Goal: Transaction & Acquisition: Obtain resource

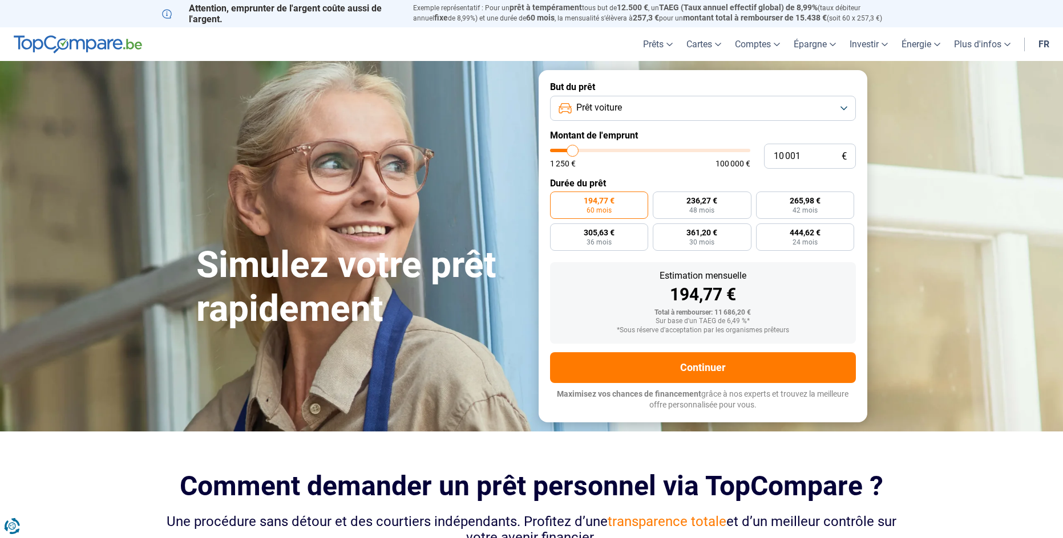
click at [635, 110] on button "Prêt voiture" at bounding box center [703, 108] width 306 height 25
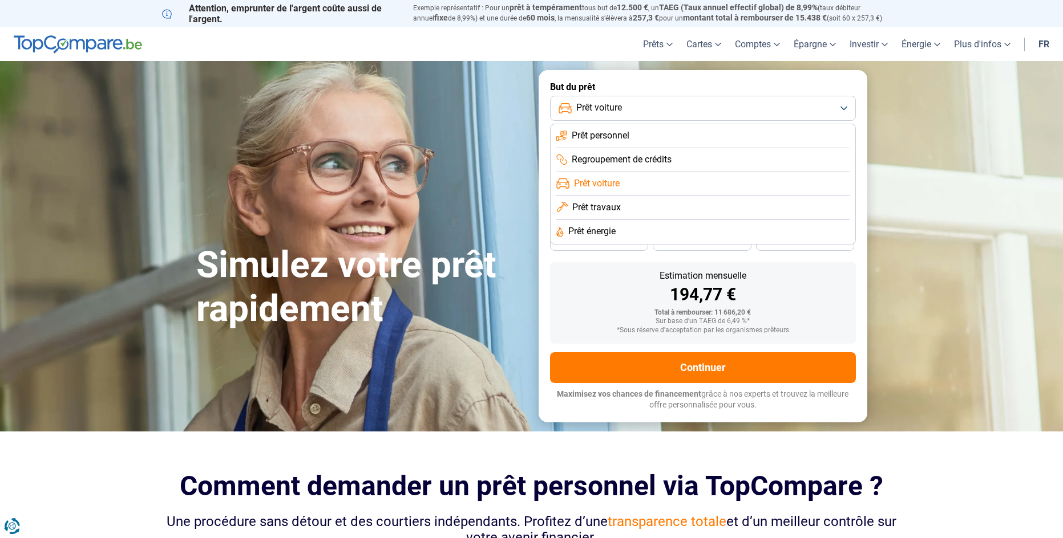
click at [600, 185] on span "Prêt voiture" at bounding box center [597, 183] width 46 height 13
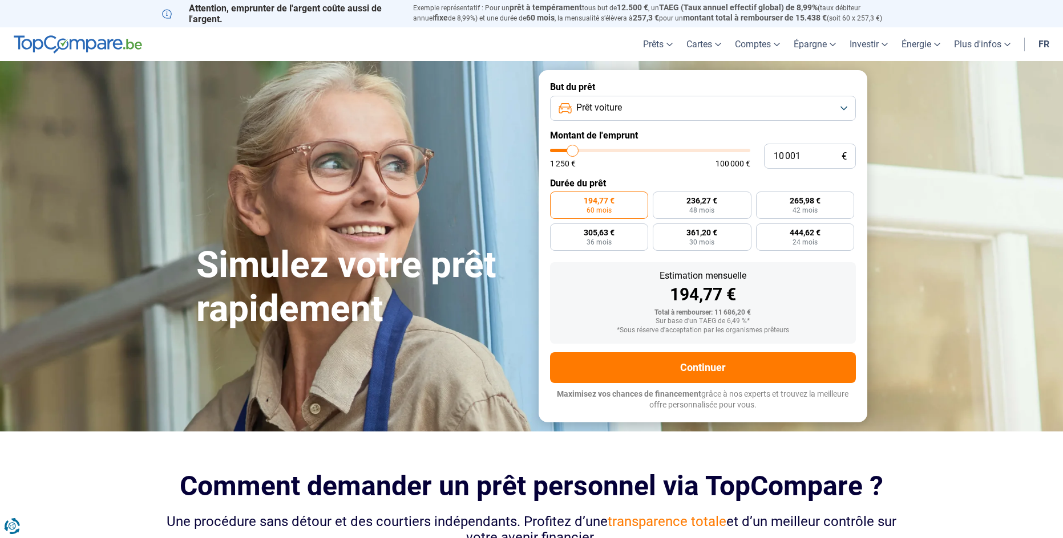
type input "13 000"
type input "13000"
type input "13 500"
type input "13500"
type input "14 000"
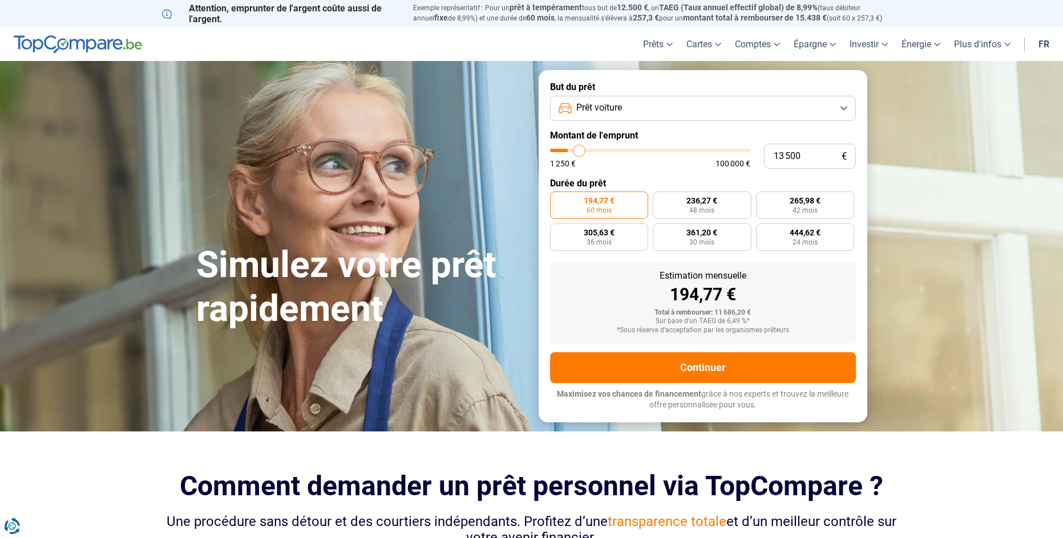
type input "14000"
type input "14 750"
type input "14750"
type input "16 000"
type input "16000"
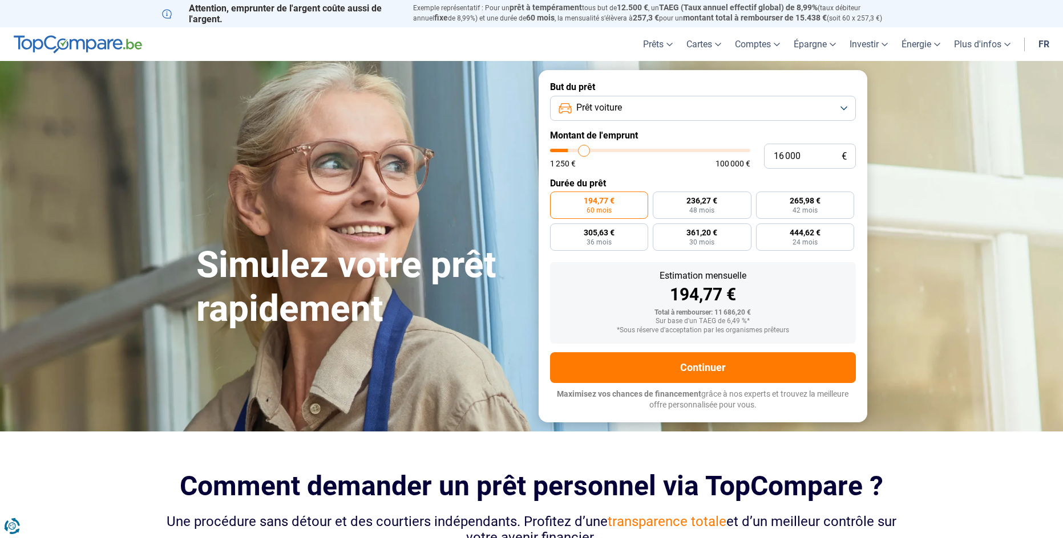
type input "16 250"
type input "16250"
type input "16 500"
type input "16500"
type input "17 000"
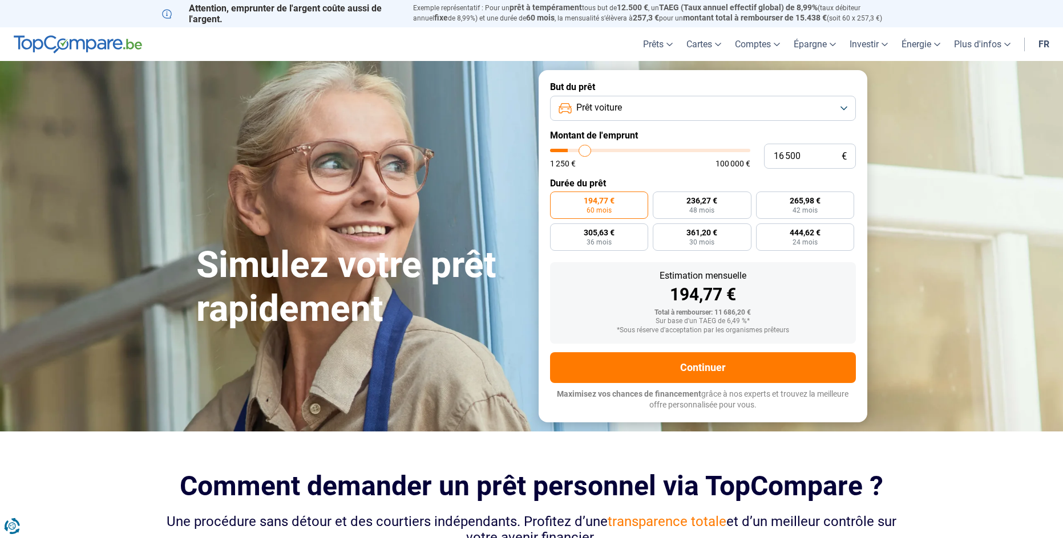
type input "17000"
type input "17 500"
type input "17500"
type input "17 750"
type input "17750"
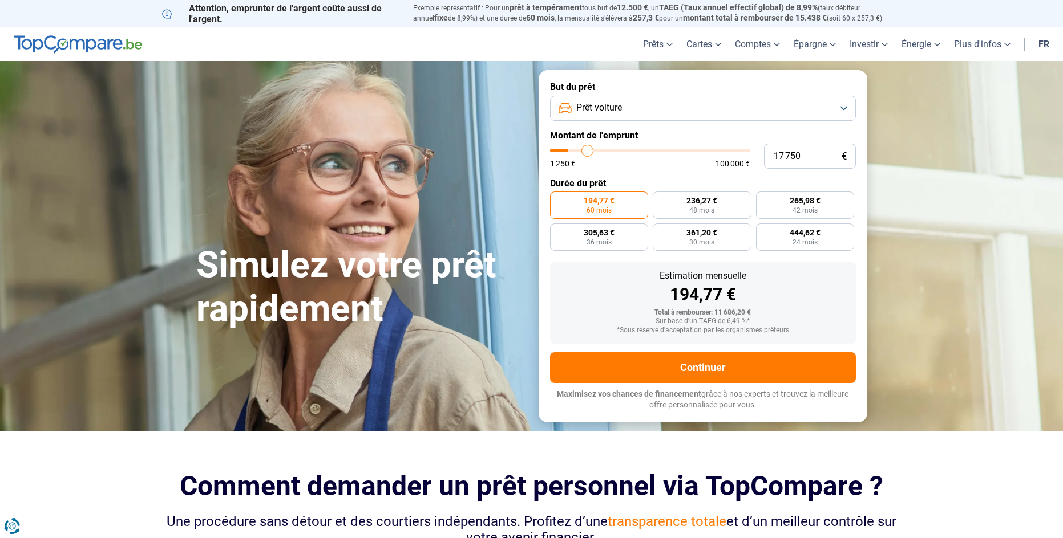
type input "18 000"
type input "18000"
type input "18 500"
type input "18500"
type input "18 750"
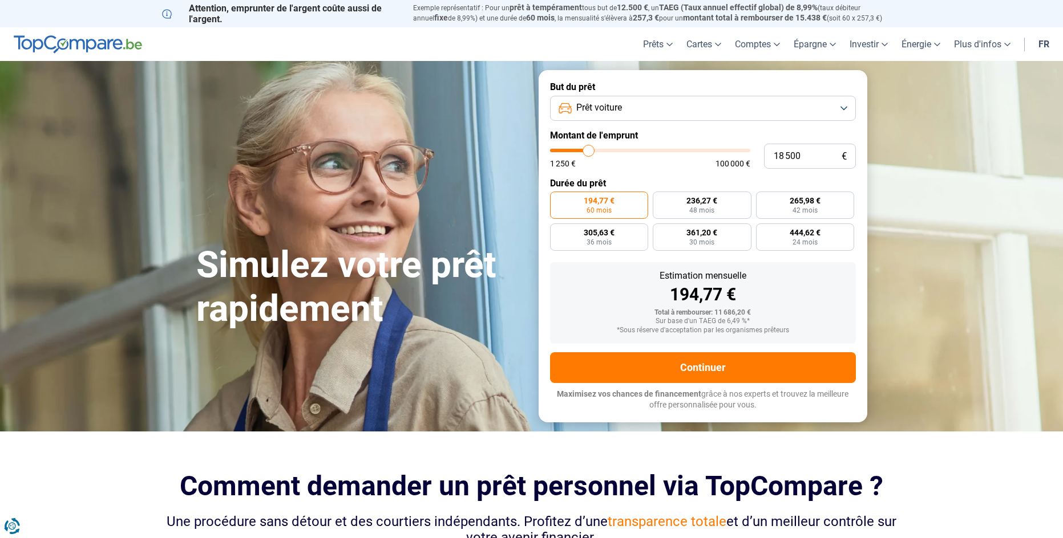
type input "18750"
type input "19 250"
type input "19250"
type input "18 750"
type input "18750"
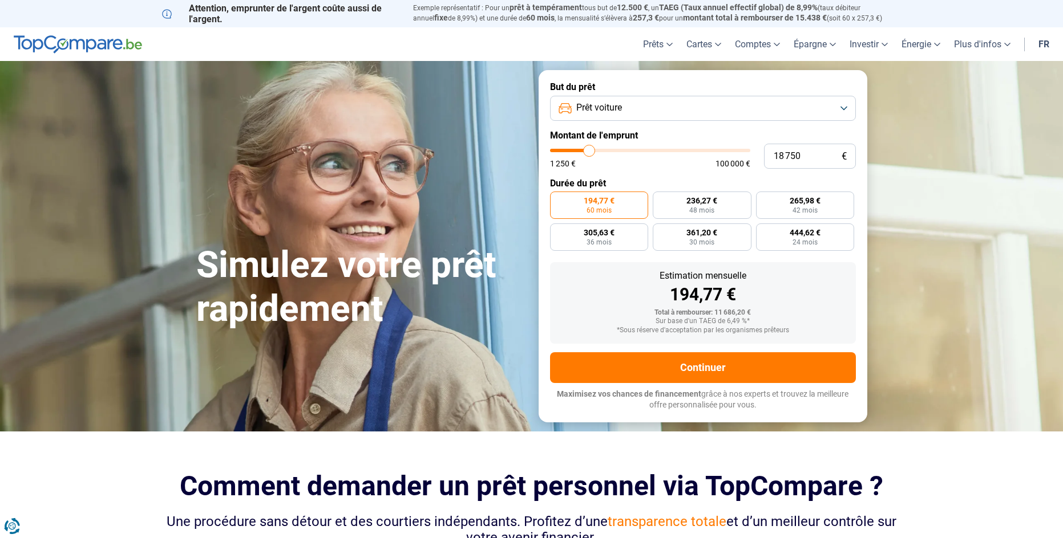
type input "18 500"
type input "18500"
type input "17 500"
type input "17500"
type input "17 250"
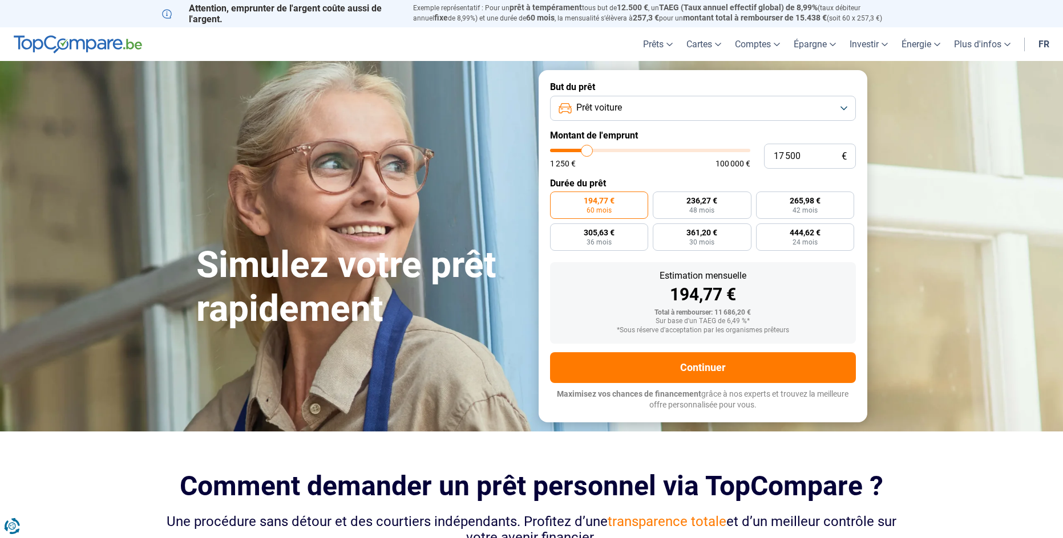
type input "17250"
type input "16 250"
type input "16250"
type input "16 000"
type input "16000"
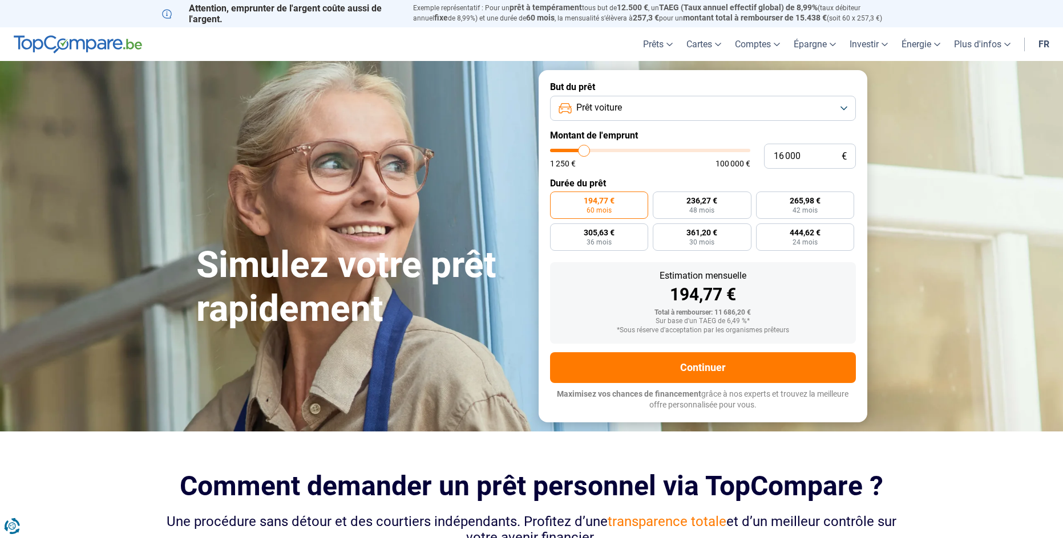
type input "15 500"
type input "15500"
type input "14 750"
type input "14750"
type input "14 500"
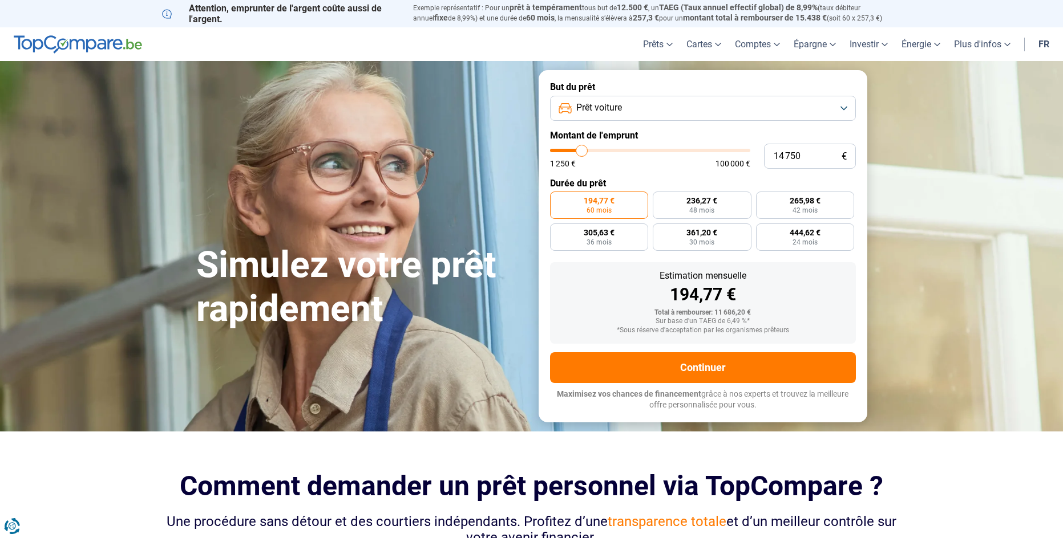
type input "14500"
type input "13 500"
type input "13500"
type input "13 000"
type input "13000"
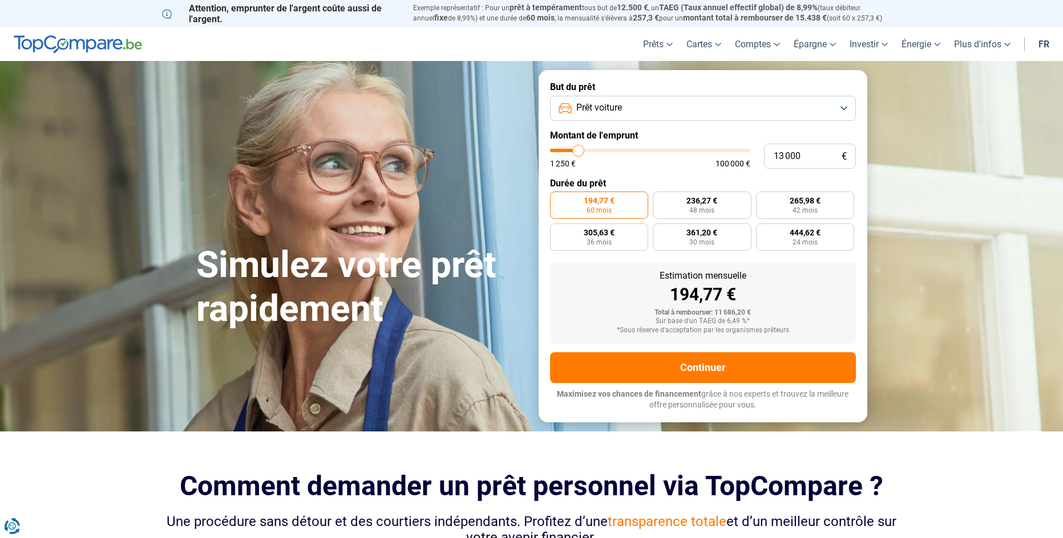
type input "12 750"
type input "12750"
type input "12 000"
type input "12000"
type input "11 750"
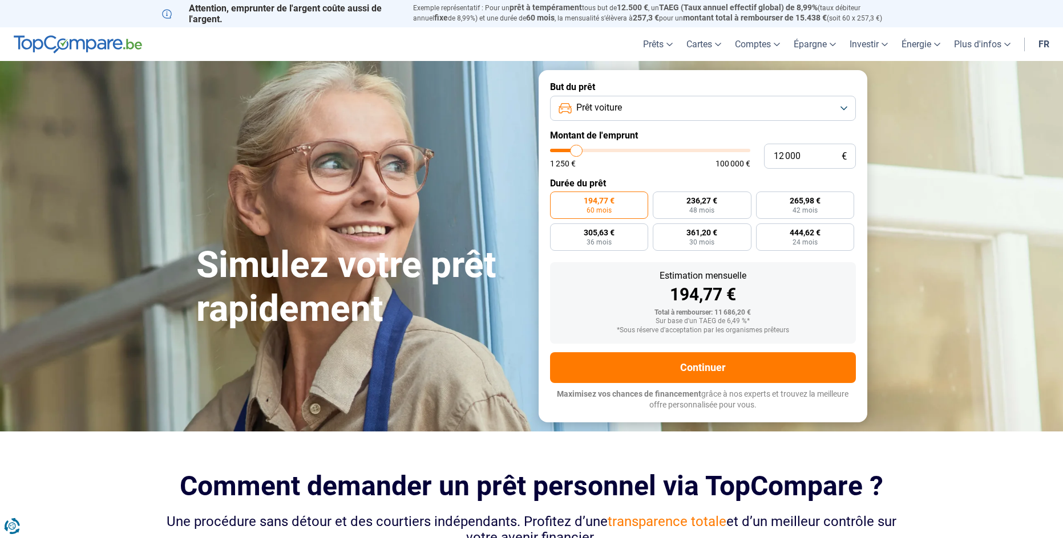
type input "11750"
type input "11 500"
type input "11500"
type input "11 250"
type input "11250"
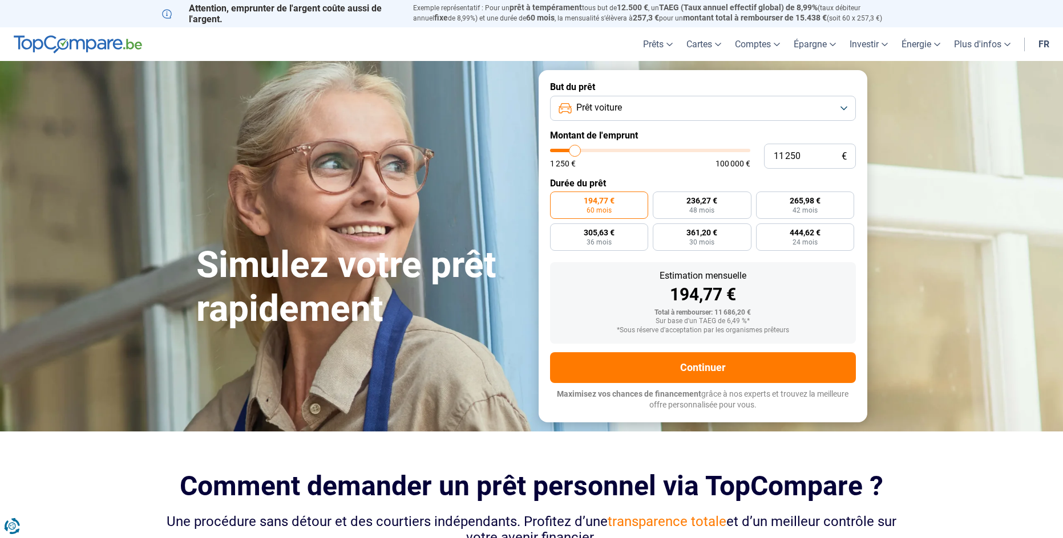
type input "11 000"
type input "11000"
type input "10 250"
type input "10250"
type input "10 000"
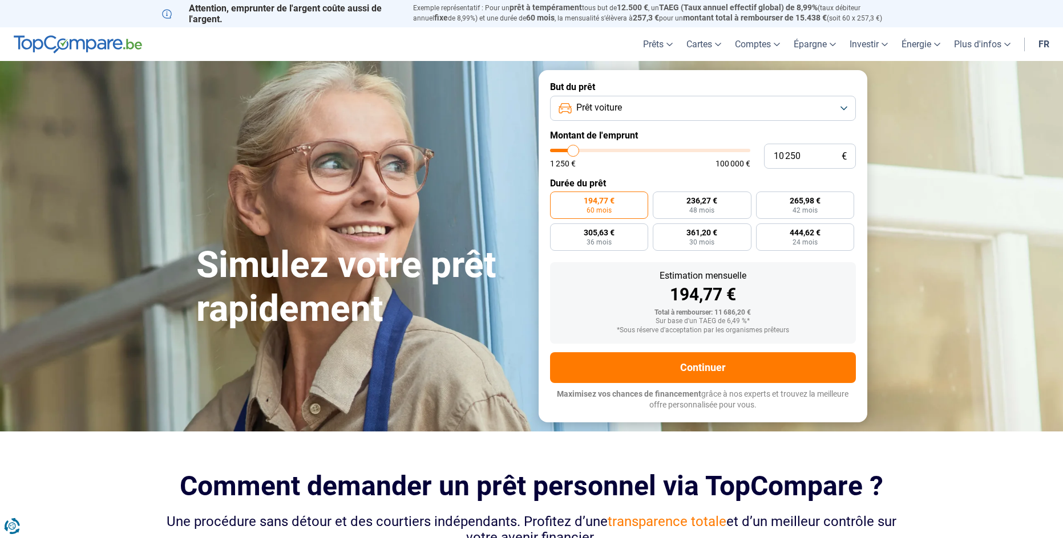
type input "10000"
type input "9 500"
type input "9500"
type input "9 000"
type input "9000"
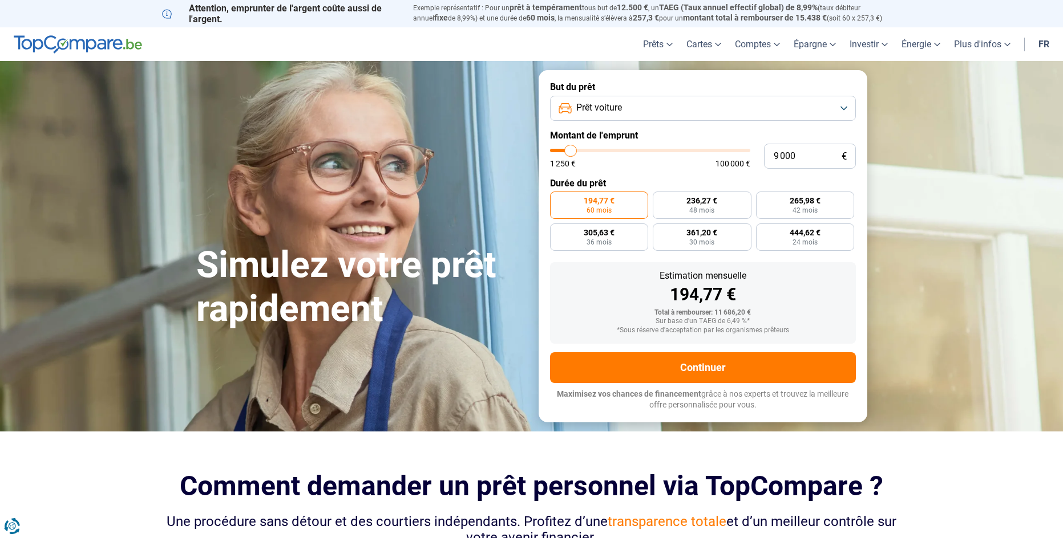
type input "8 750"
type input "8750"
type input "8 500"
type input "8500"
type input "8 250"
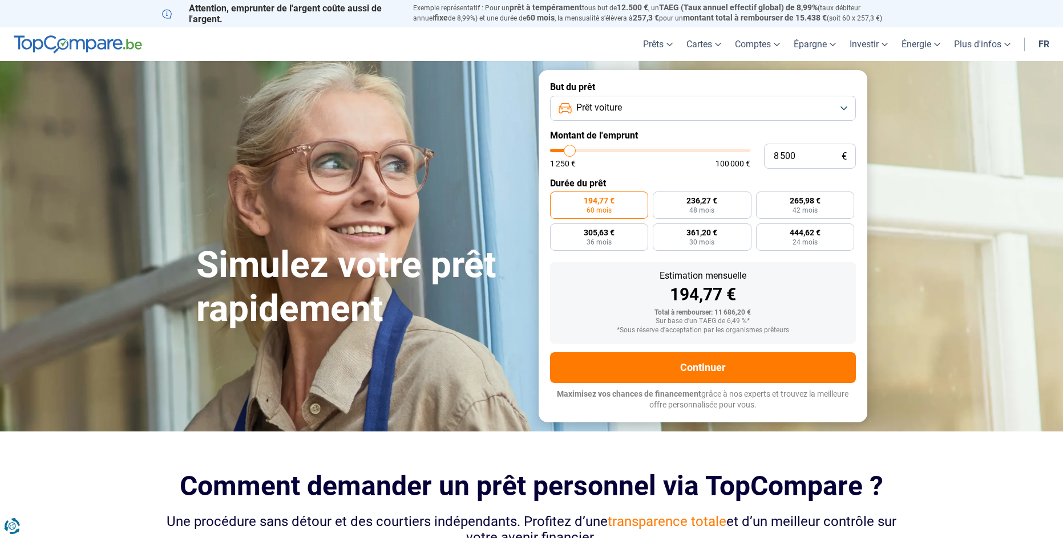
type input "8250"
type input "7 500"
type input "7500"
type input "7 250"
type input "7250"
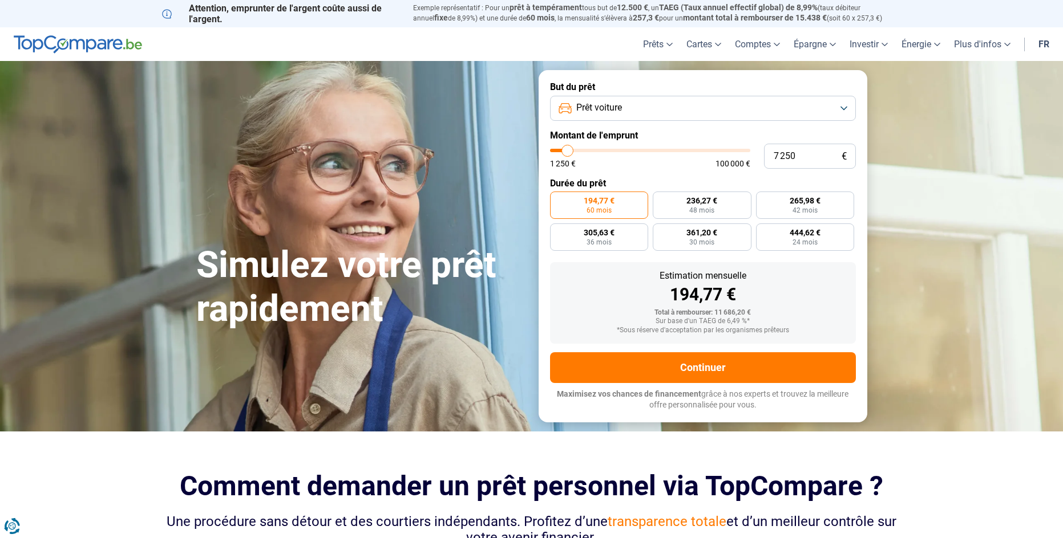
type input "7 000"
type input "7000"
type input "6 750"
type input "6750"
type input "6 000"
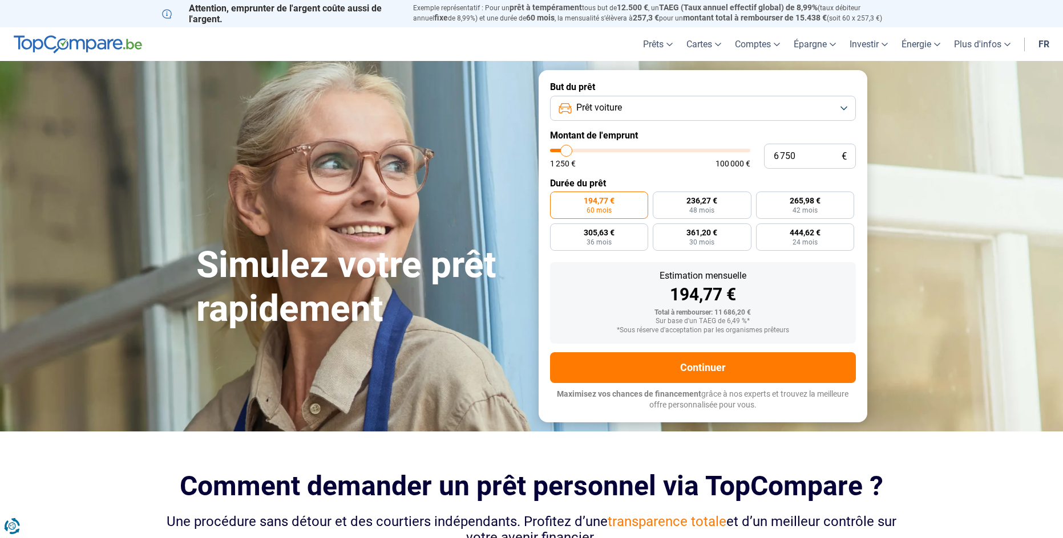
type input "6000"
type input "5 750"
type input "5750"
type input "5 500"
type input "5500"
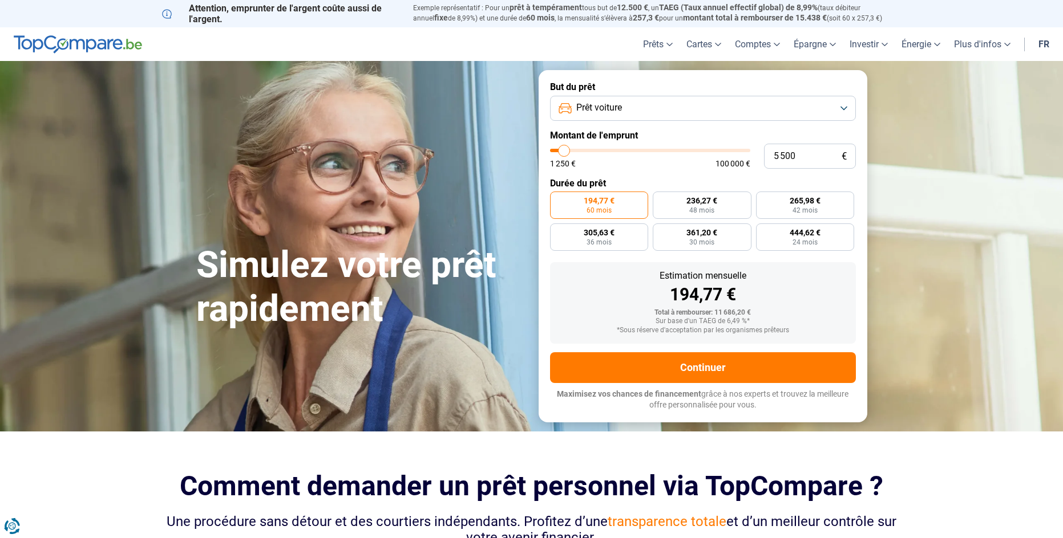
type input "5 250"
type input "5250"
type input "5 000"
type input "5000"
type input "4 000"
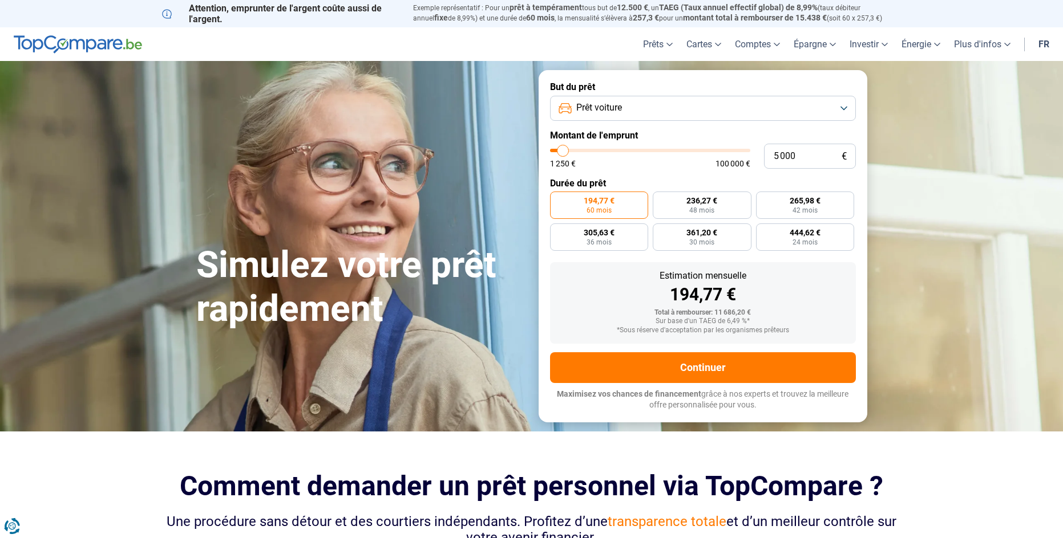
type input "4000"
type input "3 750"
type input "3750"
type input "3 500"
type input "3500"
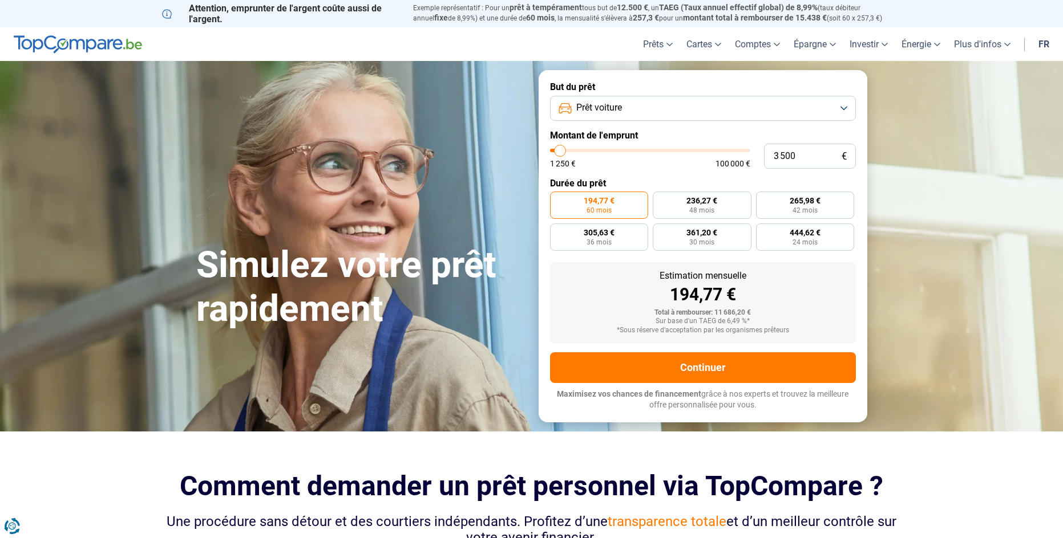
type input "3 000"
type input "3000"
type input "2 750"
type input "2750"
type input "2 500"
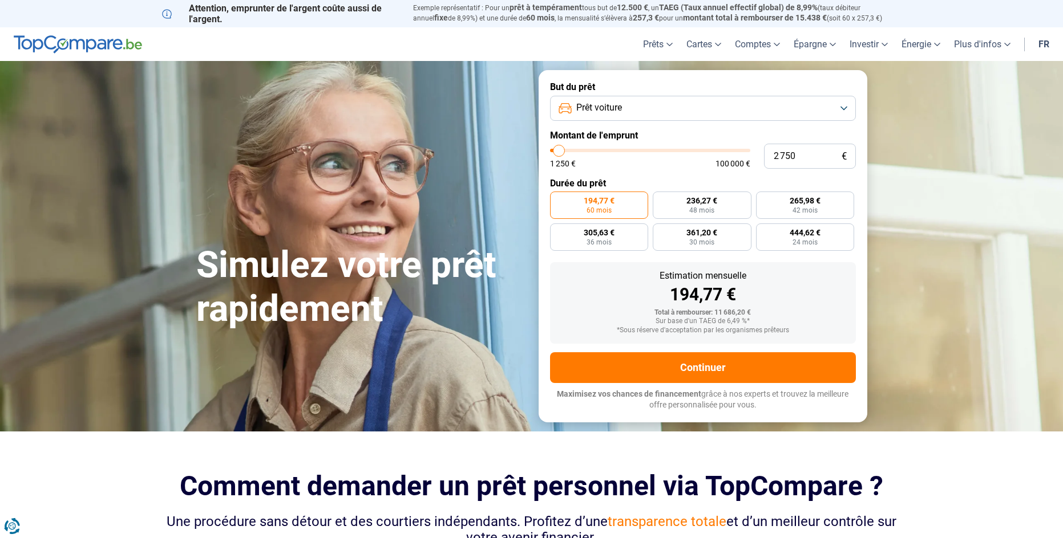
type input "2500"
type input "2 000"
type input "2000"
type input "1 500"
type input "1500"
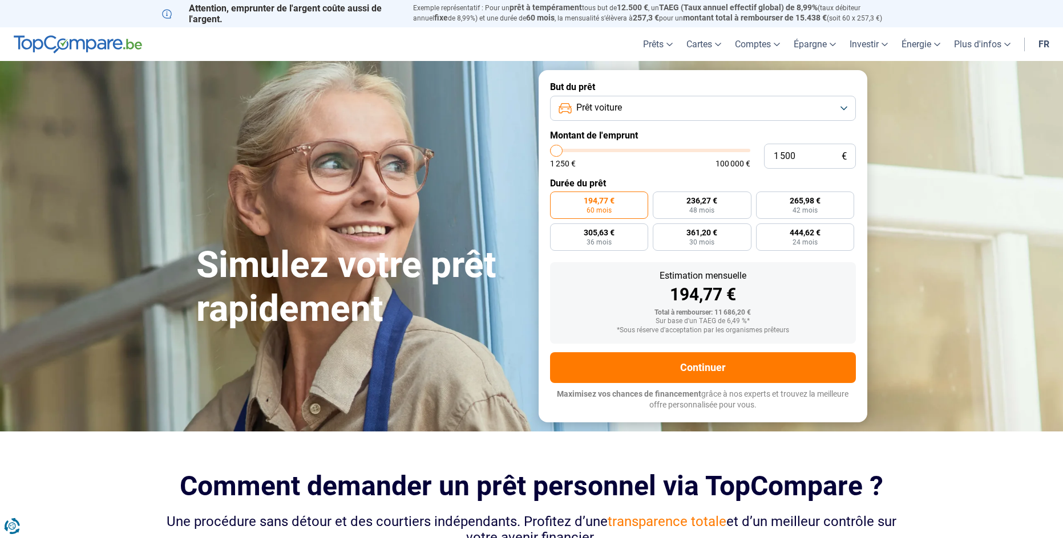
type input "2 000"
type input "2000"
type input "2 250"
type input "2250"
type input "2 500"
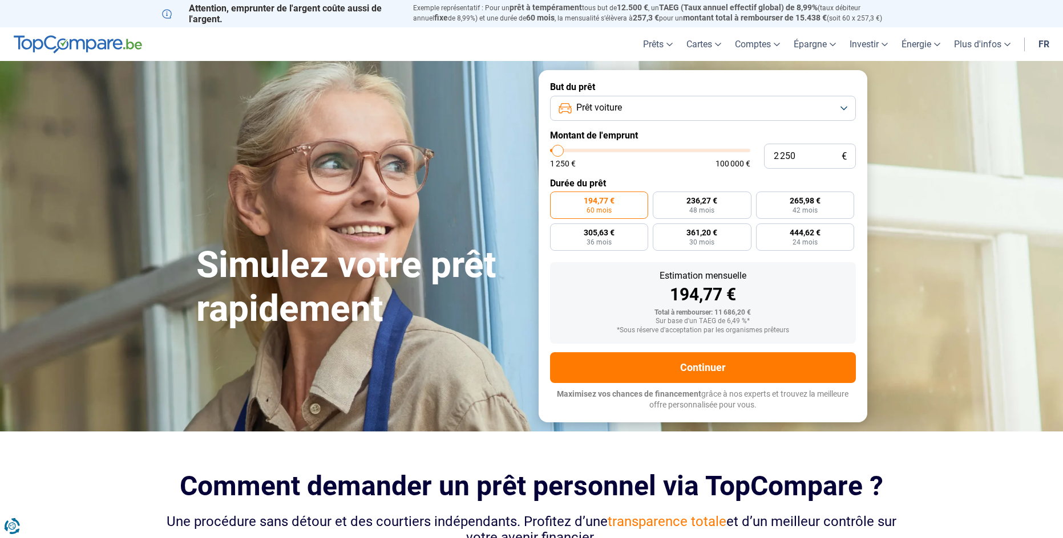
type input "2500"
type input "3 000"
type input "3000"
type input "2 750"
type input "2750"
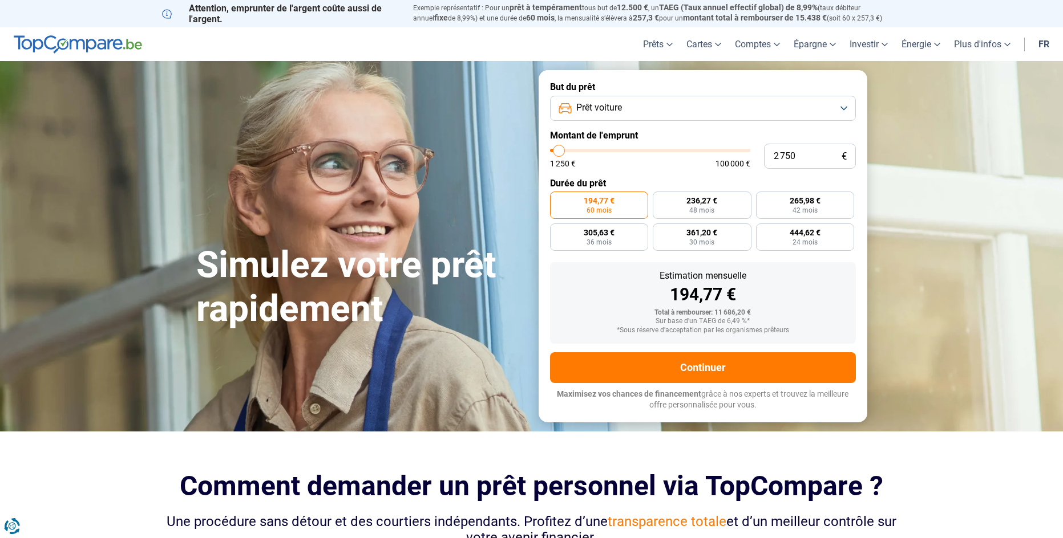
type input "2 250"
drag, startPoint x: 578, startPoint y: 148, endPoint x: 558, endPoint y: 152, distance: 20.5
type input "2250"
click at [558, 152] on input "range" at bounding box center [650, 150] width 200 height 3
radio input "true"
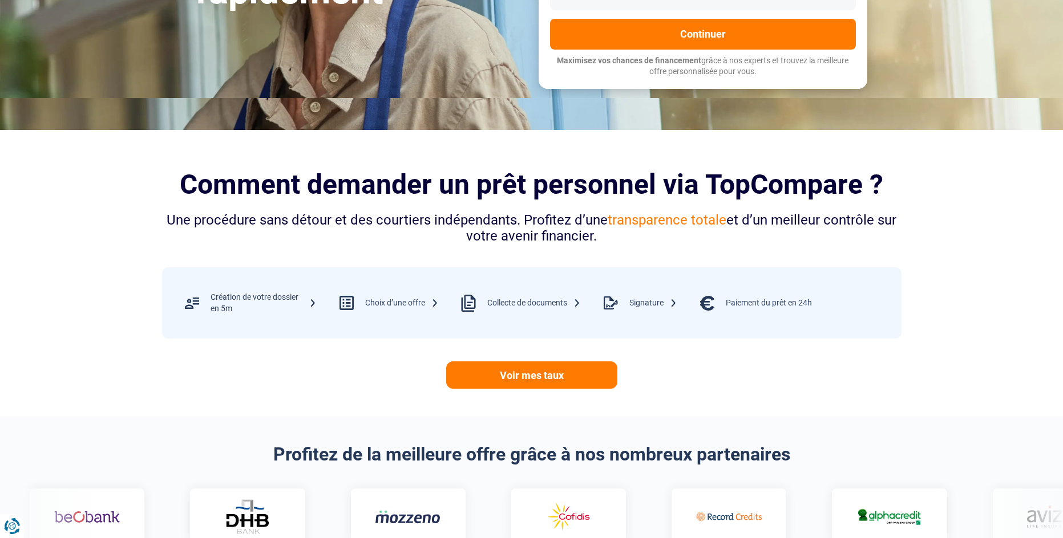
scroll to position [342, 0]
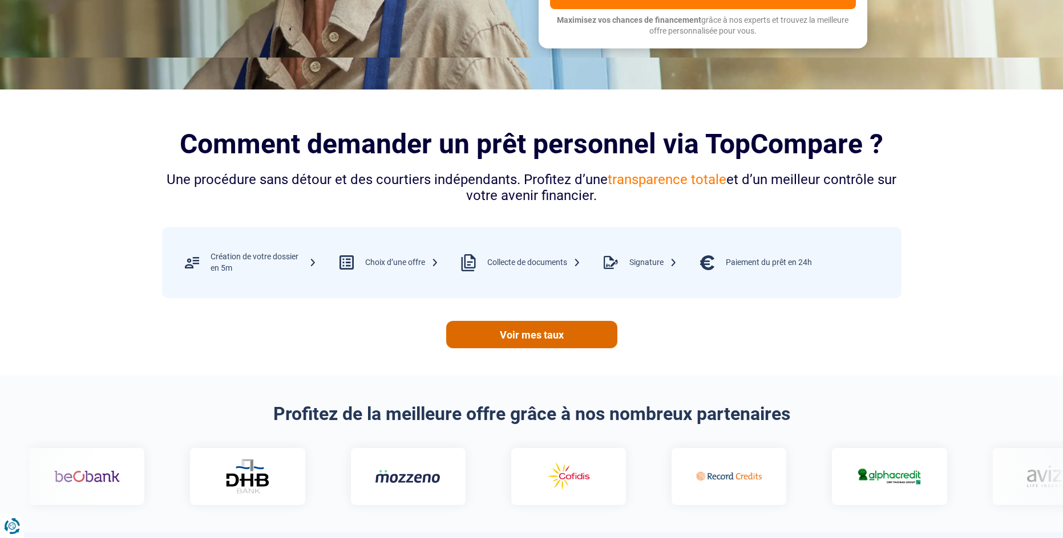
click at [573, 333] on link "Voir mes taux" at bounding box center [531, 334] width 171 height 27
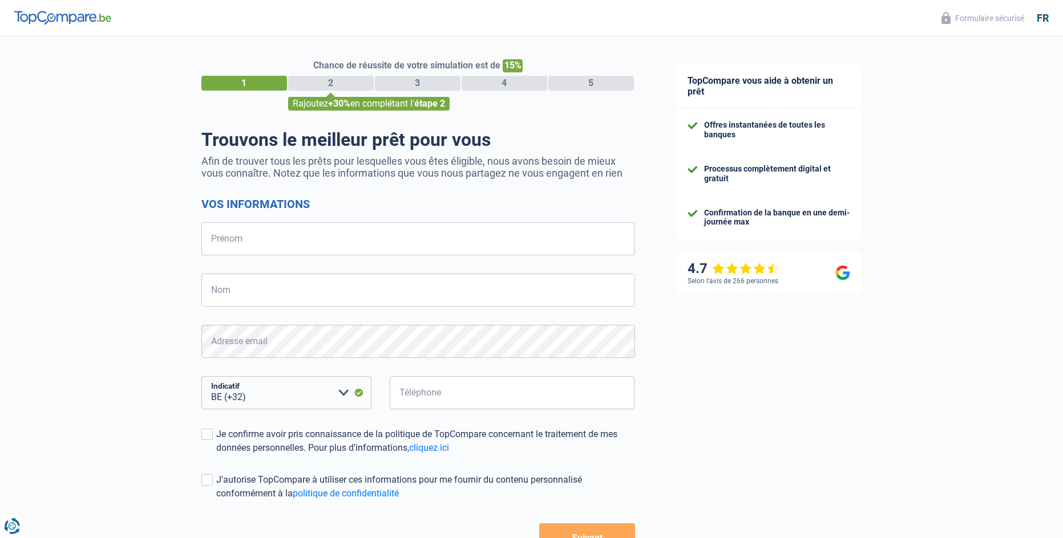
select select "32"
